Goal: Task Accomplishment & Management: Use online tool/utility

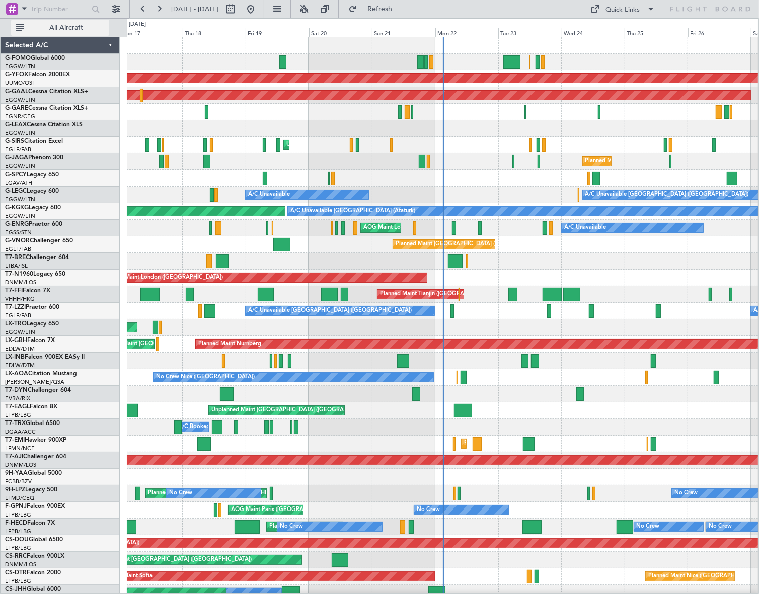
click at [64, 28] on span "All Aircraft" at bounding box center [66, 27] width 80 height 7
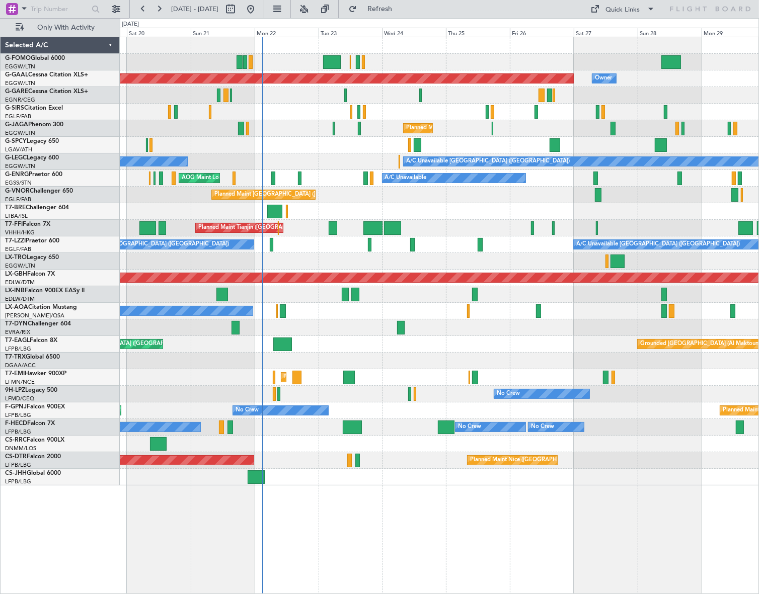
click at [347, 479] on div "Planned Maint [GEOGRAPHIC_DATA] ([GEOGRAPHIC_DATA]) Owner" at bounding box center [439, 477] width 639 height 17
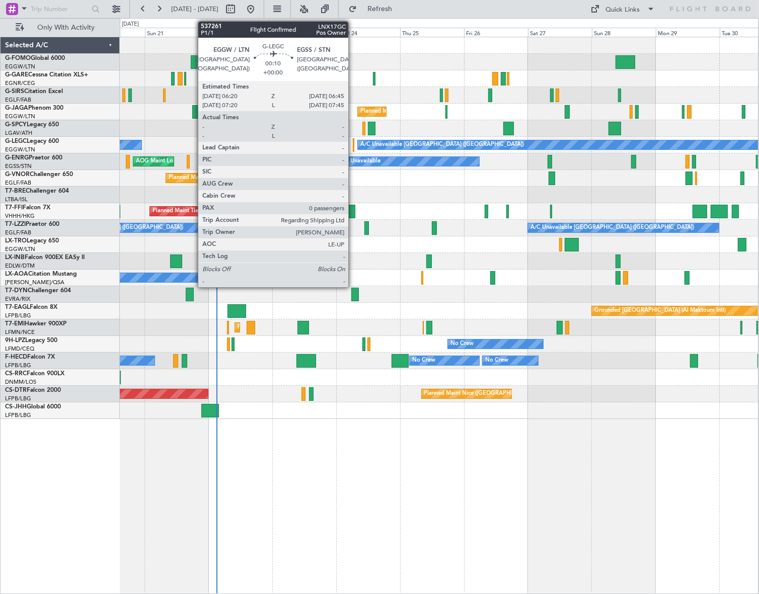
click at [353, 146] on div at bounding box center [354, 145] width 2 height 14
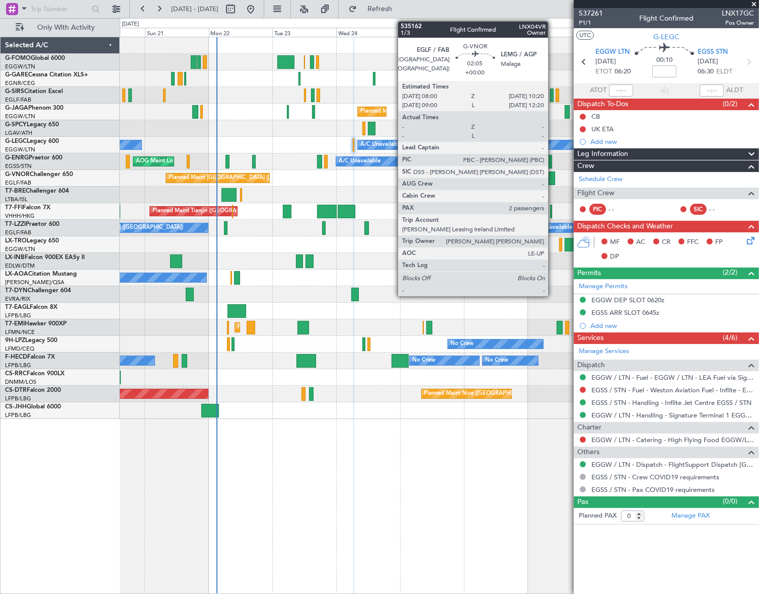
click at [552, 179] on div at bounding box center [551, 179] width 7 height 14
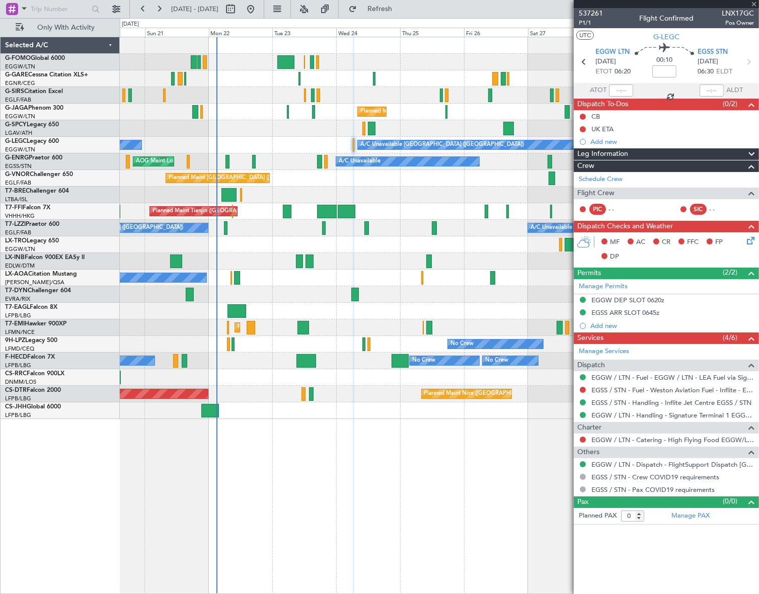
type input "2"
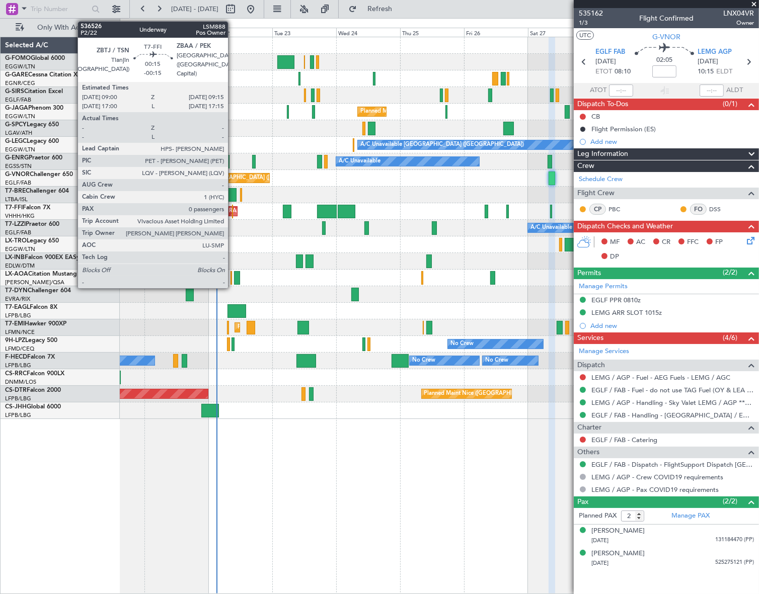
click at [232, 209] on div at bounding box center [232, 212] width 1 height 14
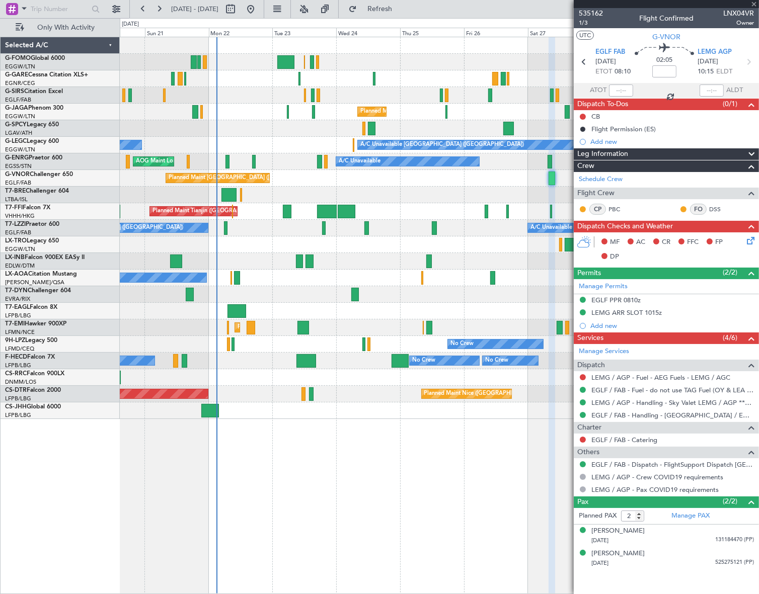
type input "-00:15"
type input "0"
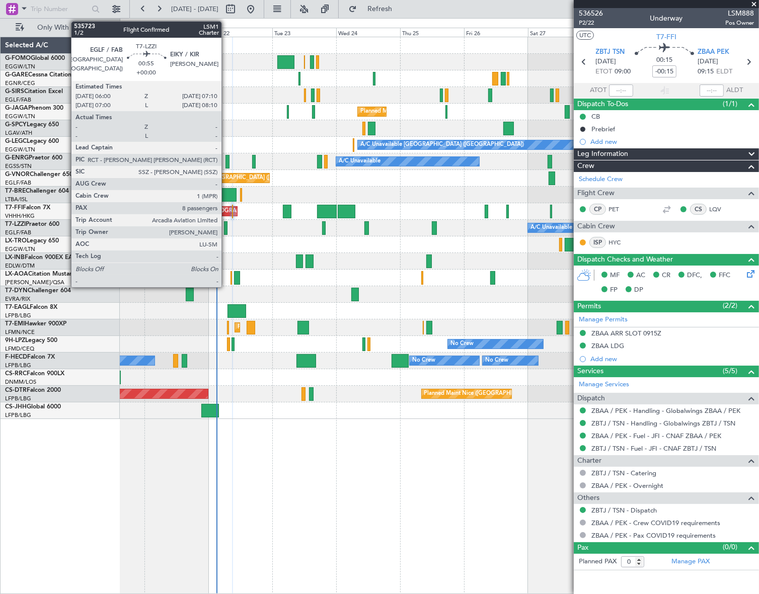
click at [226, 231] on div at bounding box center [226, 228] width 4 height 14
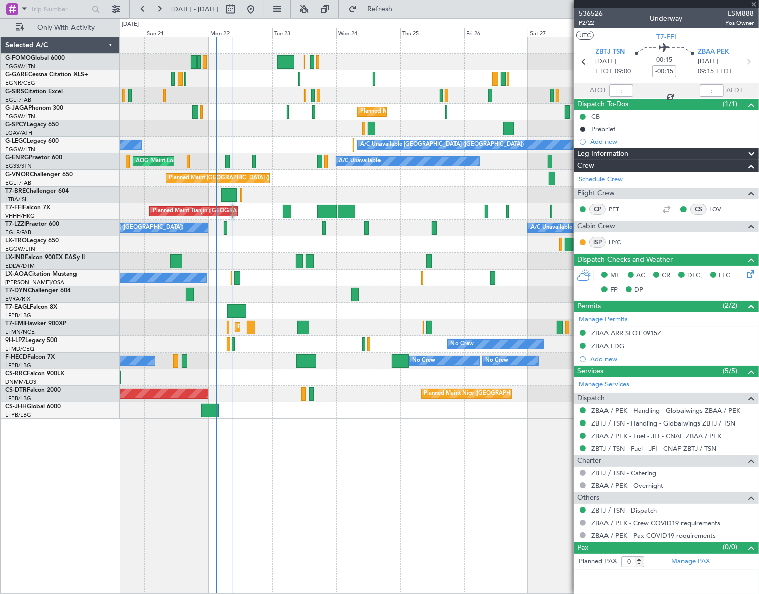
type input "8"
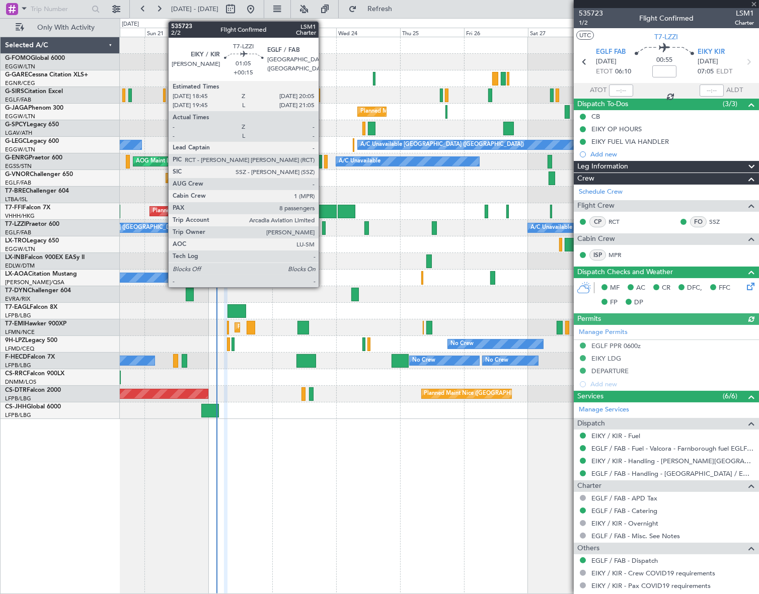
click at [323, 230] on div at bounding box center [324, 228] width 4 height 14
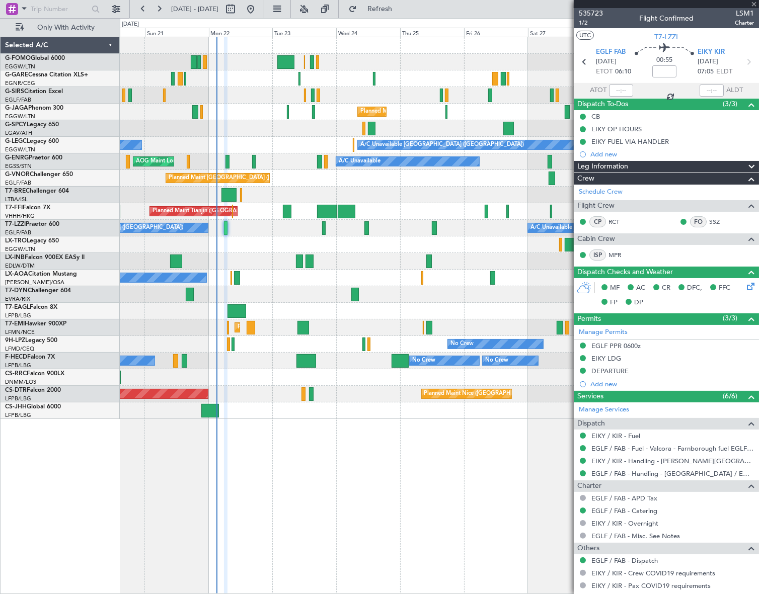
type input "+00:15"
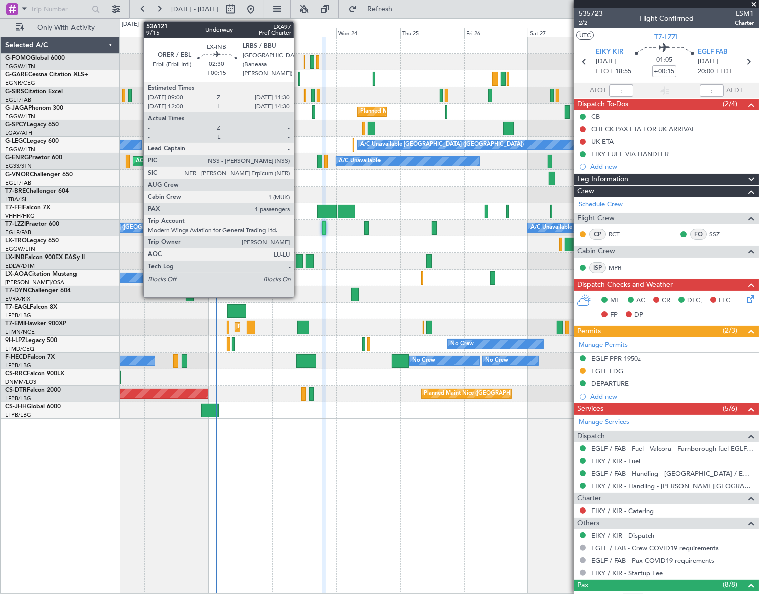
click at [298, 261] on div at bounding box center [299, 262] width 7 height 14
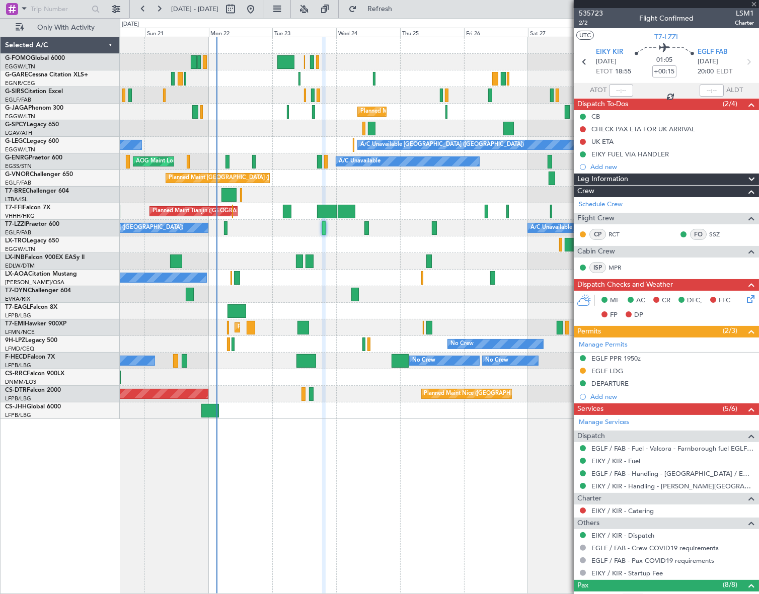
type input "1"
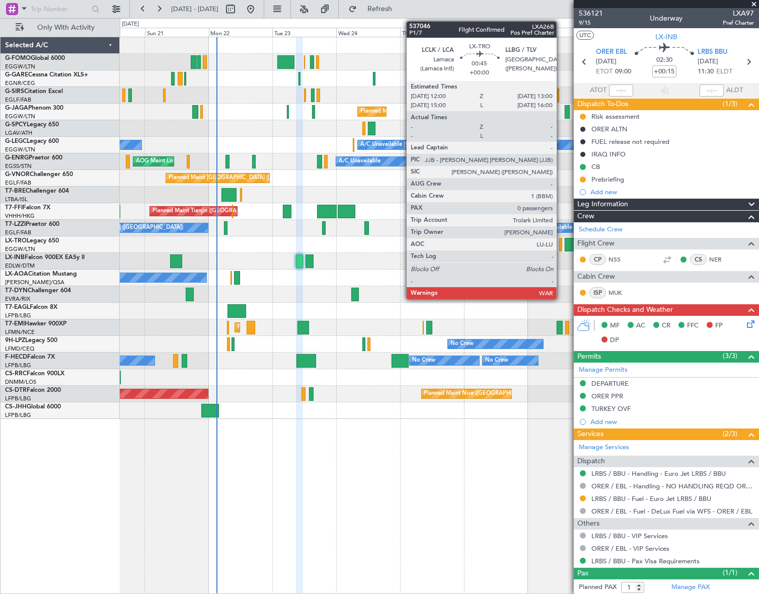
click at [561, 246] on div at bounding box center [560, 245] width 3 height 14
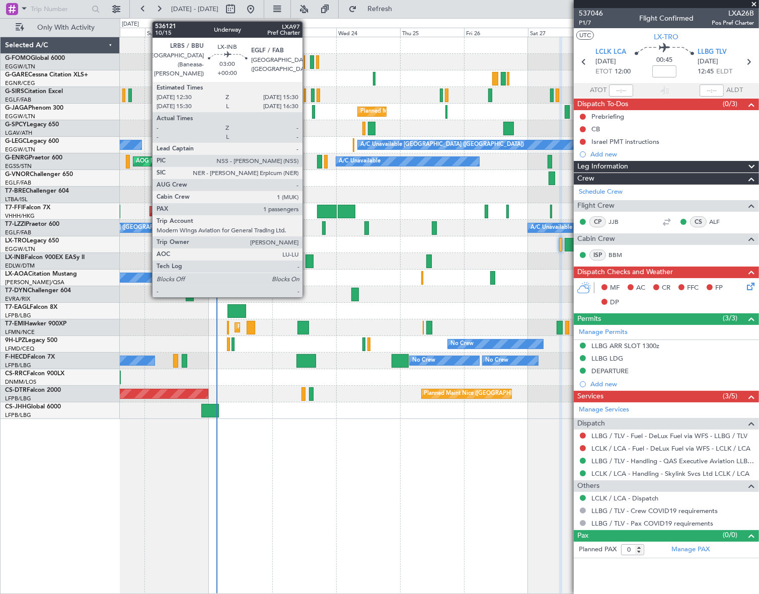
click at [307, 263] on div at bounding box center [309, 262] width 8 height 14
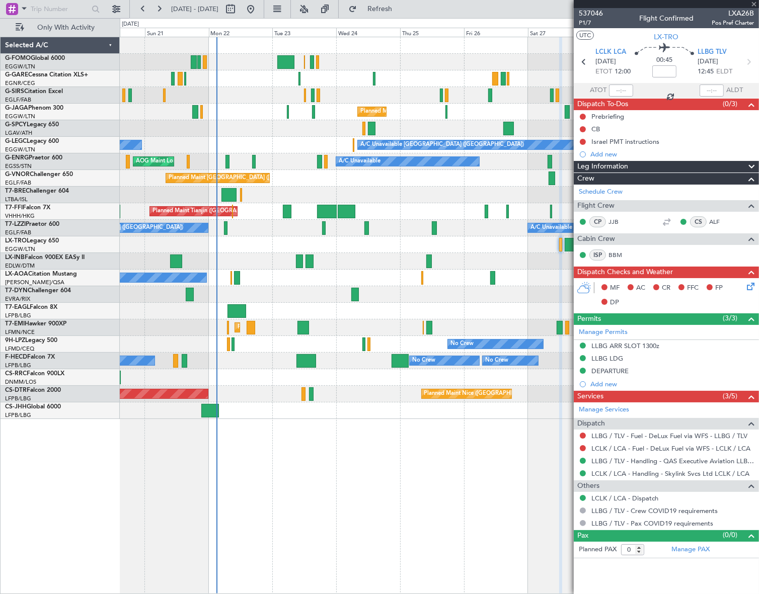
type input "1"
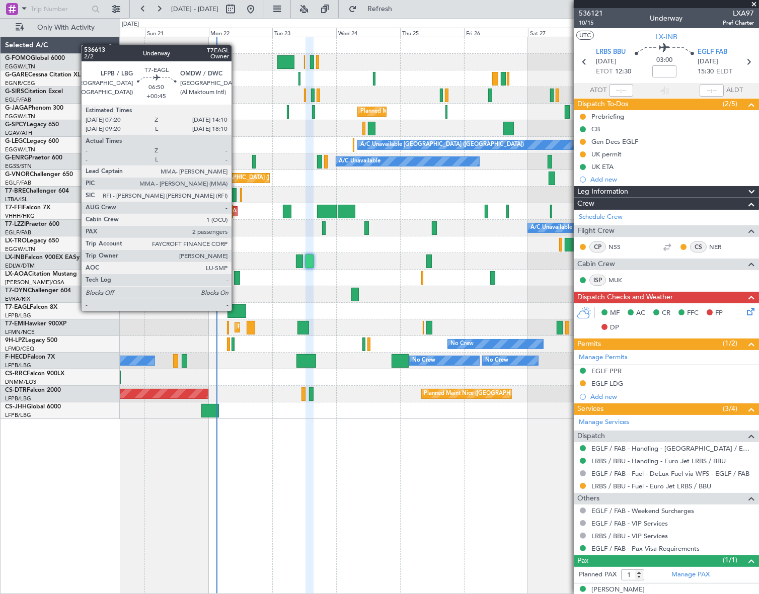
click at [236, 310] on div at bounding box center [236, 311] width 19 height 14
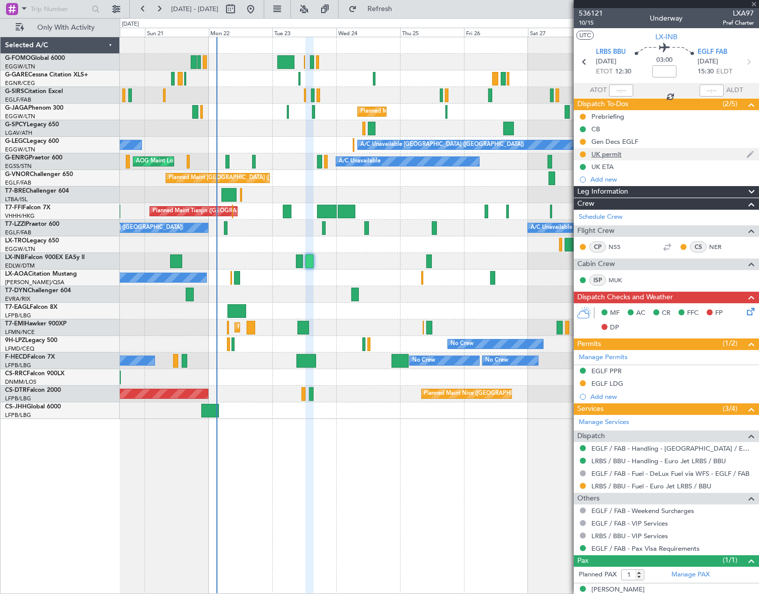
type input "+00:45"
type input "2"
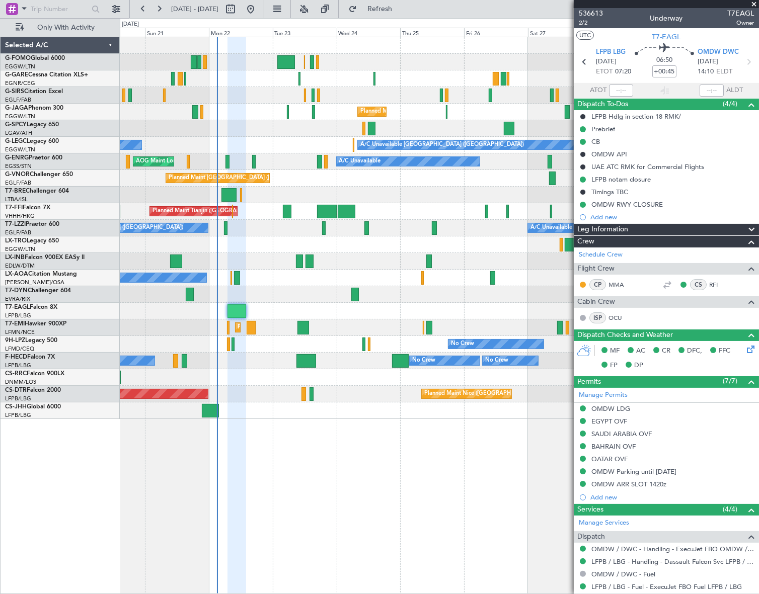
click at [333, 484] on div "Unplanned Maint [GEOGRAPHIC_DATA] ([GEOGRAPHIC_DATA]) Planned Maint [GEOGRAPHIC…" at bounding box center [439, 316] width 639 height 558
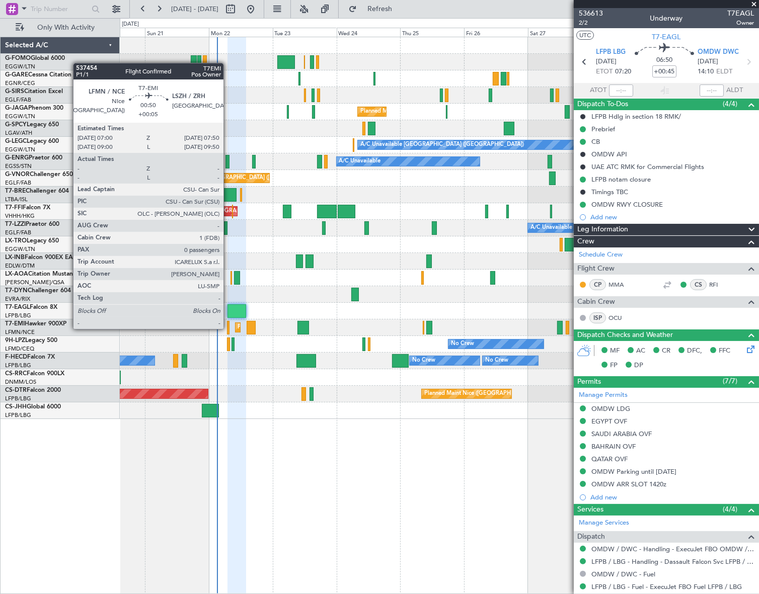
click at [228, 328] on div at bounding box center [228, 328] width 3 height 14
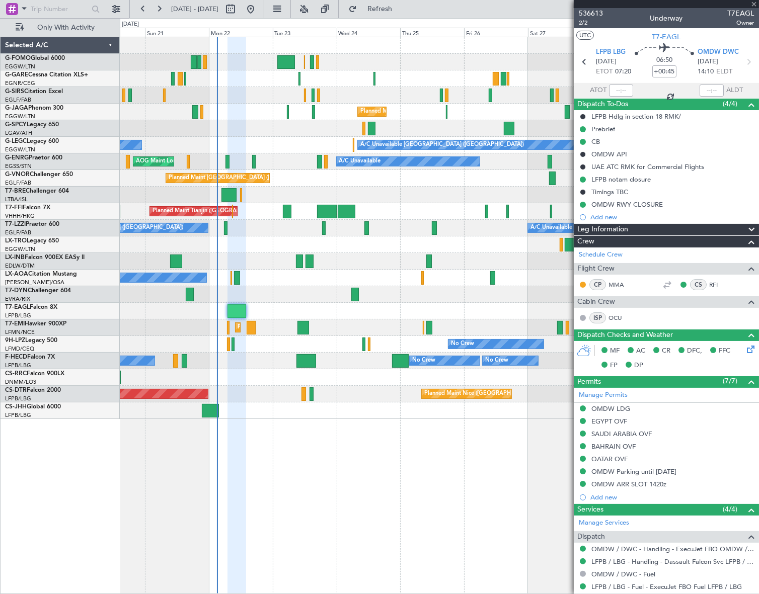
type input "+00:05"
type input "0"
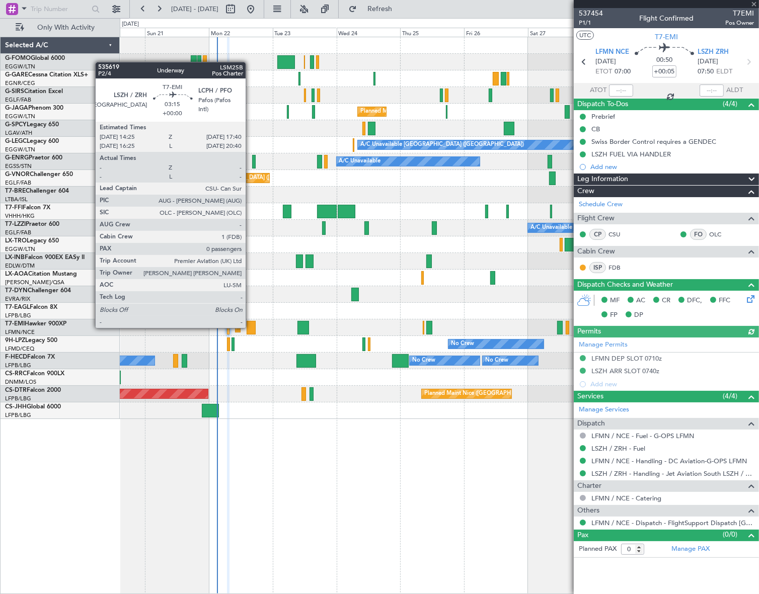
click at [250, 327] on div at bounding box center [251, 328] width 9 height 14
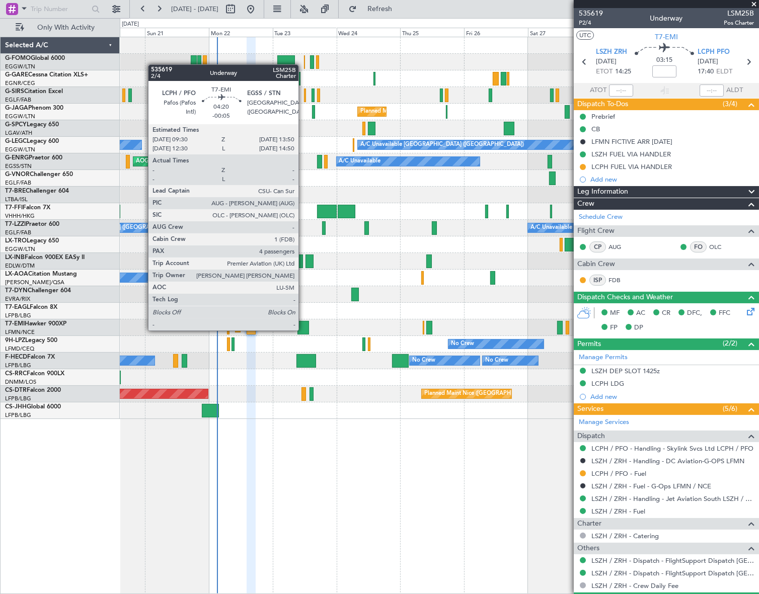
click at [303, 330] on div at bounding box center [303, 328] width 12 height 14
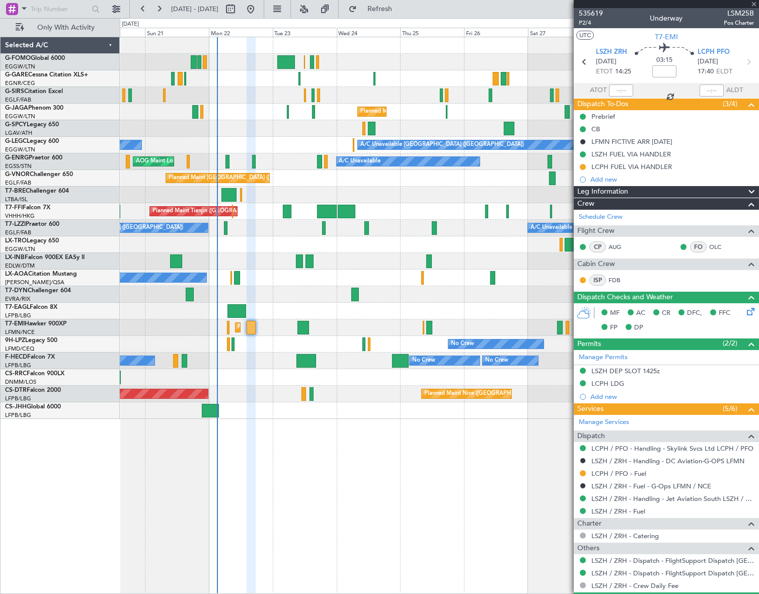
type input "-00:05"
type input "4"
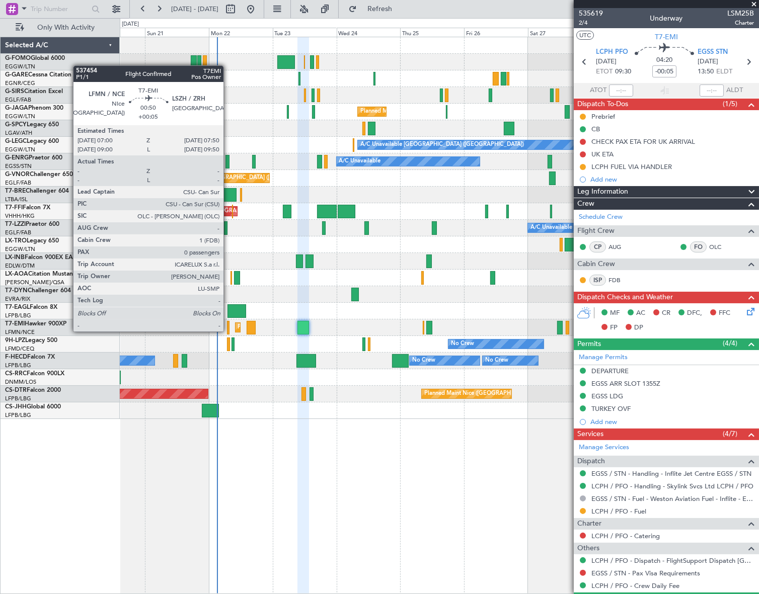
click at [228, 331] on div at bounding box center [228, 328] width 3 height 14
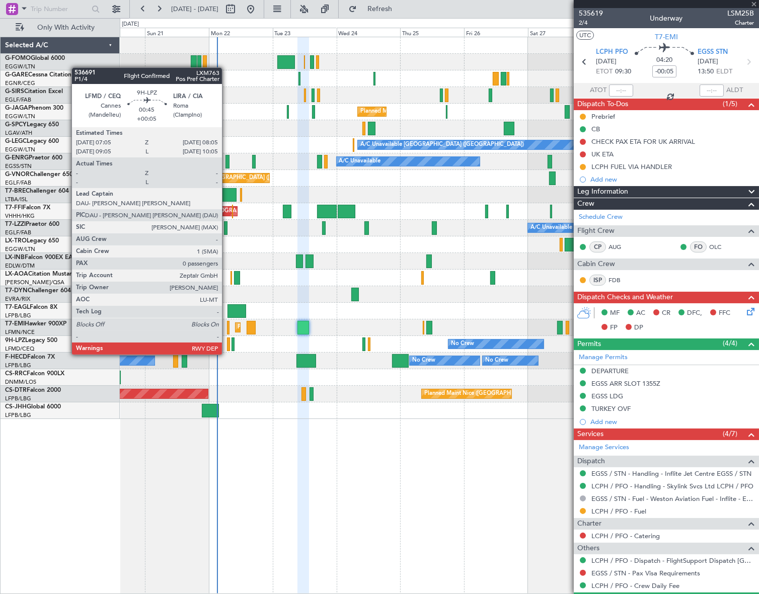
type input "+00:05"
type input "0"
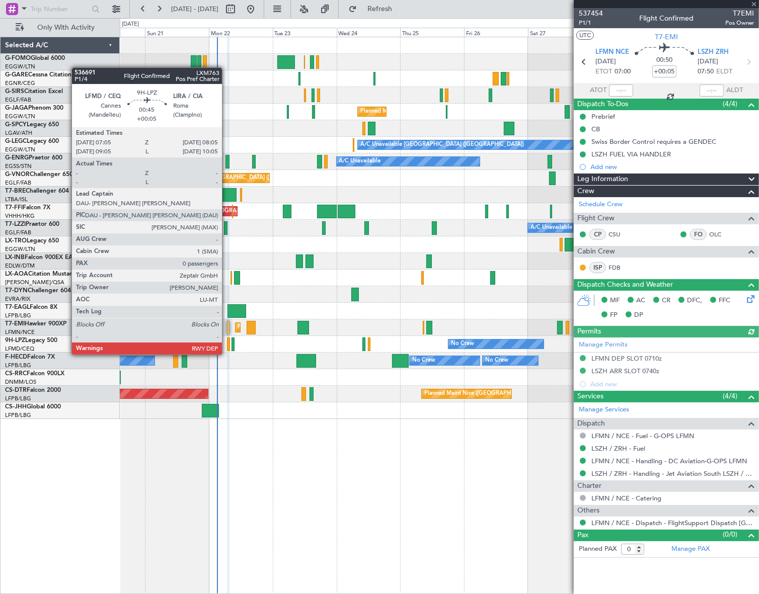
click at [227, 345] on div at bounding box center [228, 345] width 3 height 14
